Goal: Task Accomplishment & Management: Use online tool/utility

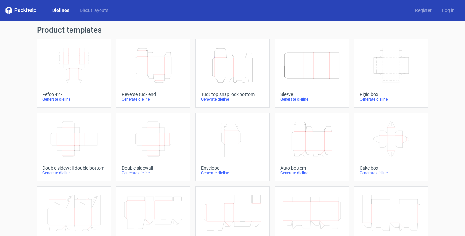
scroll to position [45, 0]
click at [230, 68] on icon "Height Depth Width" at bounding box center [233, 65] width 58 height 37
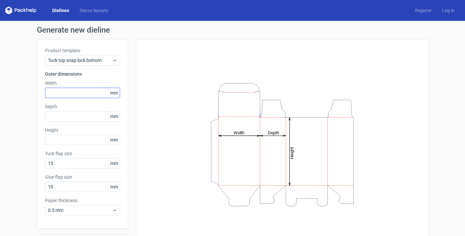
click at [51, 88] on div "Width mm" at bounding box center [82, 89] width 75 height 18
click at [53, 90] on input "text" at bounding box center [82, 93] width 75 height 10
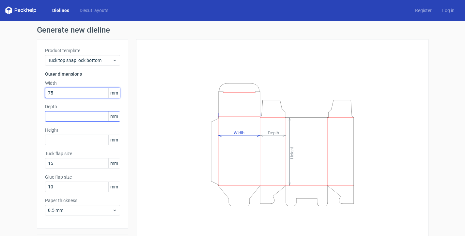
type input "75"
click at [65, 118] on input "text" at bounding box center [82, 116] width 75 height 10
type input "25"
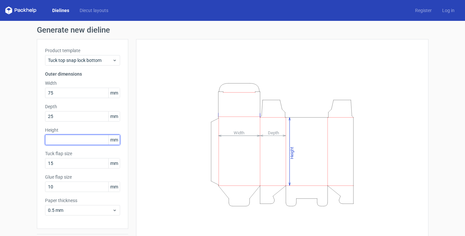
click at [66, 142] on input "text" at bounding box center [82, 140] width 75 height 10
type input "50"
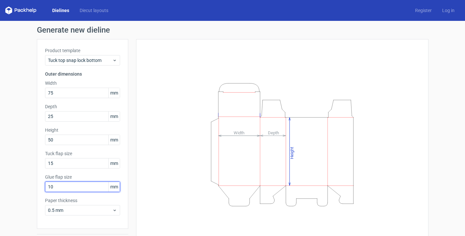
type textarea "0"
drag, startPoint x: 40, startPoint y: 188, endPoint x: 36, endPoint y: 188, distance: 3.6
click at [37, 188] on div "Product template Tuck top snap lock bottom Outer dimensions Width 75 mm Depth 2…" at bounding box center [82, 134] width 91 height 190
type input "12"
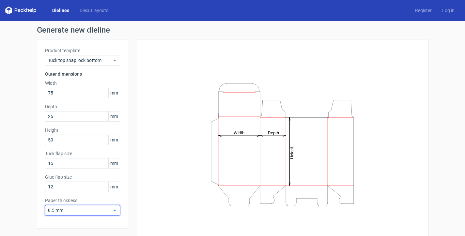
click at [90, 213] on span "0.5 mm" at bounding box center [80, 210] width 64 height 7
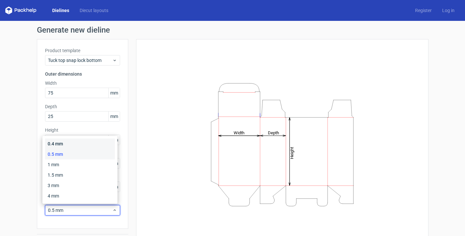
click at [70, 145] on div "0.4 mm" at bounding box center [80, 144] width 70 height 10
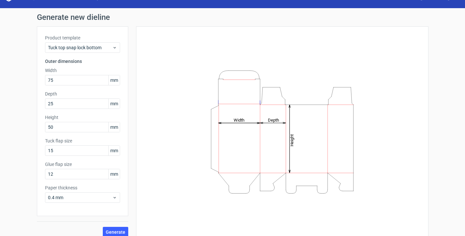
scroll to position [19, 0]
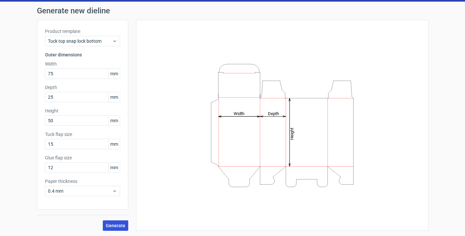
click at [108, 221] on button "Generate" at bounding box center [115, 226] width 25 height 10
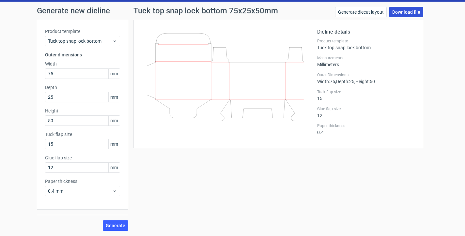
click at [399, 9] on link "Download file" at bounding box center [406, 12] width 34 height 10
